Goal: Information Seeking & Learning: Learn about a topic

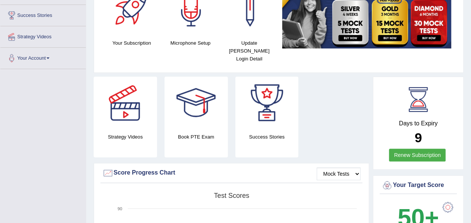
scroll to position [117, 0]
click at [414, 211] on b "50+" at bounding box center [418, 217] width 41 height 27
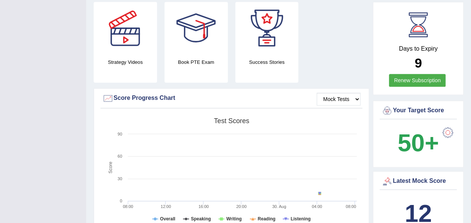
scroll to position [193, 0]
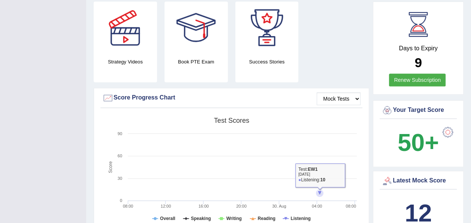
click at [316, 173] on rect at bounding box center [231, 172] width 258 height 116
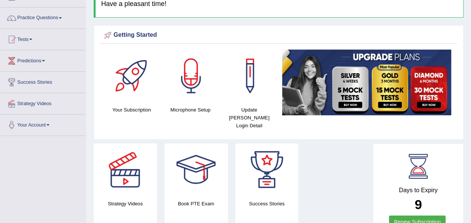
scroll to position [49, 0]
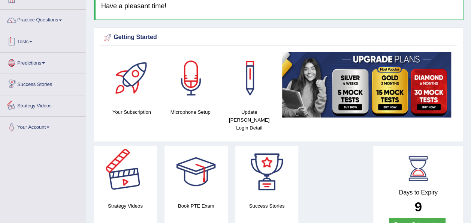
click at [14, 51] on li "Tests Take Practice Sectional Test Take Mock Test History" at bounding box center [42, 41] width 85 height 21
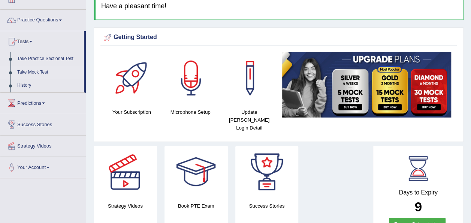
click at [27, 69] on link "Take Mock Test" at bounding box center [49, 72] width 70 height 13
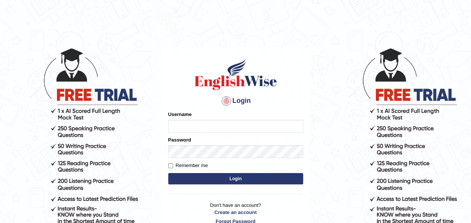
type input "Talentededucation"
click at [185, 176] on button "Login" at bounding box center [235, 178] width 135 height 11
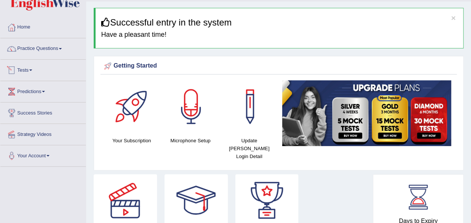
scroll to position [20, 0]
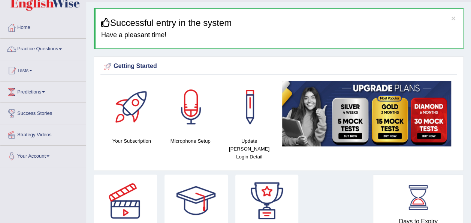
click at [49, 73] on link "Tests" at bounding box center [42, 69] width 85 height 19
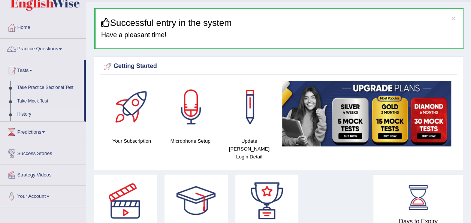
click at [23, 115] on link "History" at bounding box center [49, 114] width 70 height 13
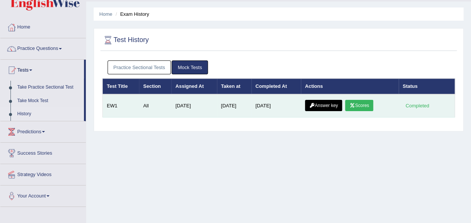
click at [353, 106] on icon at bounding box center [352, 105] width 6 height 4
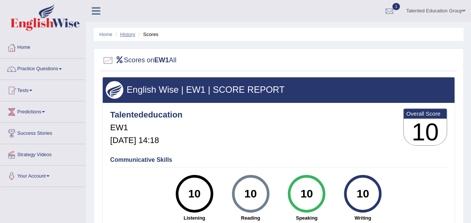
click at [124, 35] on link "History" at bounding box center [127, 34] width 15 height 6
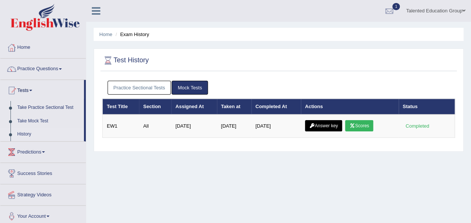
click at [111, 41] on div "Home Exam History Test History Practice Sectional Tests Mock Tests Test Title S…" at bounding box center [278, 187] width 385 height 375
click at [109, 40] on ul "Home Exam History" at bounding box center [279, 34] width 370 height 13
click at [105, 35] on link "Home" at bounding box center [105, 34] width 13 height 6
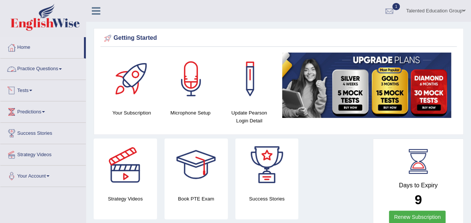
click at [29, 91] on link "Tests" at bounding box center [42, 89] width 85 height 19
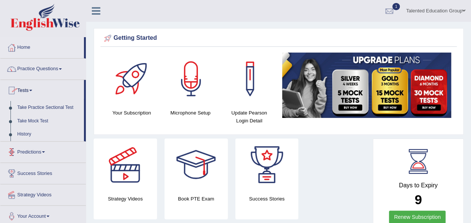
click at [27, 147] on link "Predictions" at bounding box center [42, 150] width 85 height 19
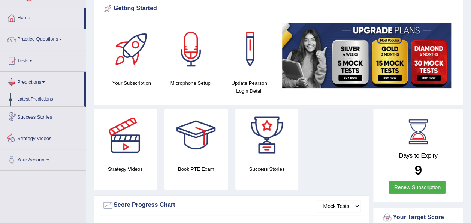
scroll to position [30, 0]
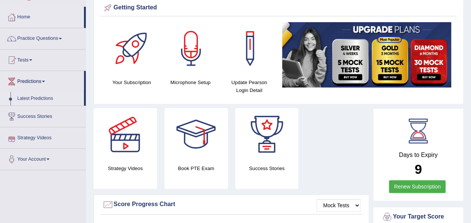
click at [24, 96] on link "Latest Predictions" at bounding box center [49, 98] width 70 height 13
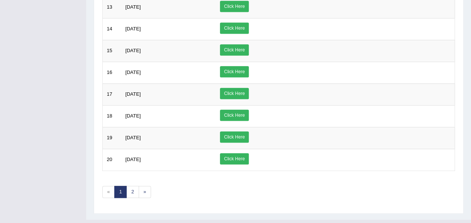
scroll to position [365, 0]
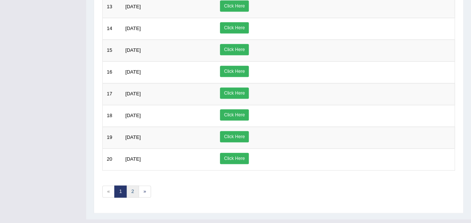
click at [134, 185] on link "2" at bounding box center [132, 191] width 12 height 12
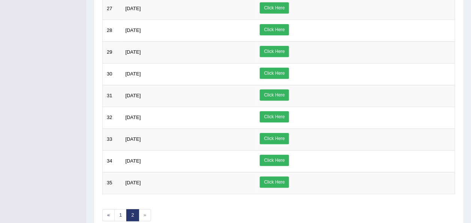
scroll to position [265, 0]
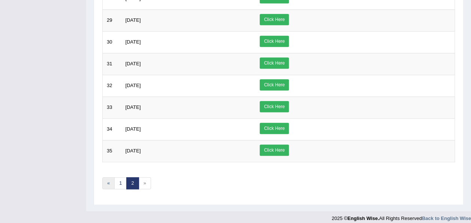
click at [106, 179] on link "«" at bounding box center [108, 183] width 12 height 12
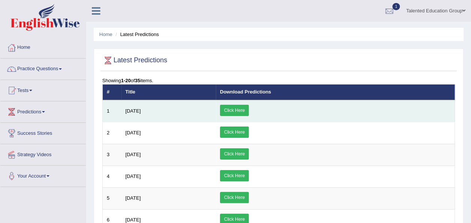
click at [249, 112] on link "Click Here" at bounding box center [234, 110] width 29 height 11
